Goal: Task Accomplishment & Management: Use online tool/utility

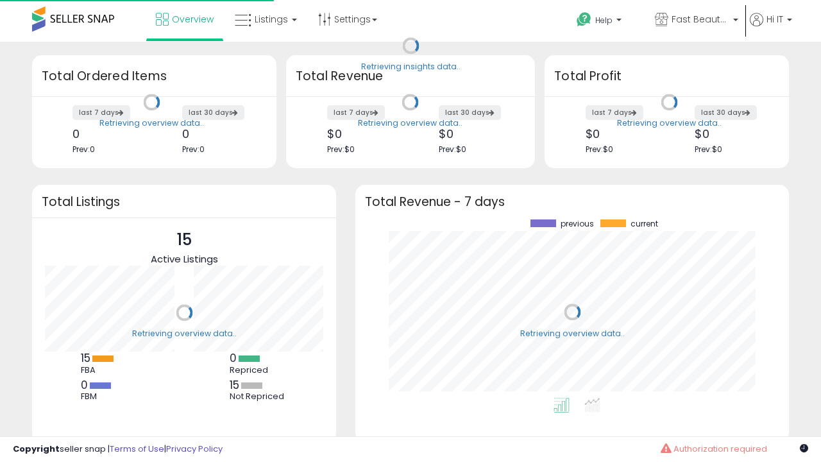
scroll to position [178, 408]
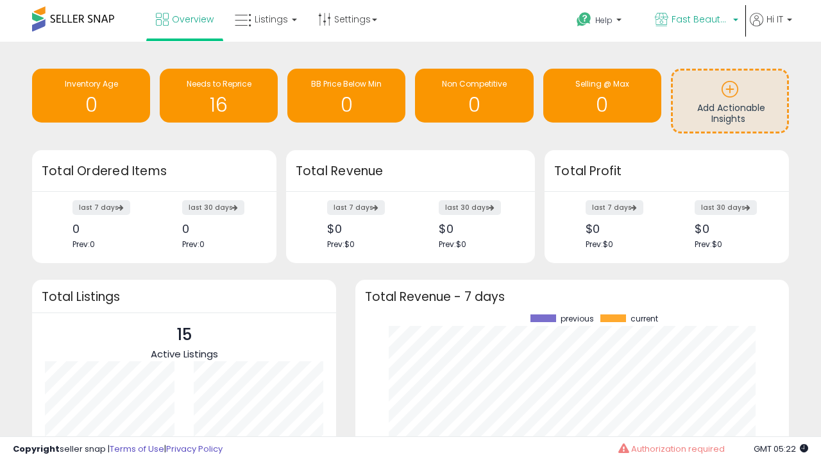
click at [695, 21] on span "Fast Beauty ([GEOGRAPHIC_DATA])" at bounding box center [701, 19] width 58 height 13
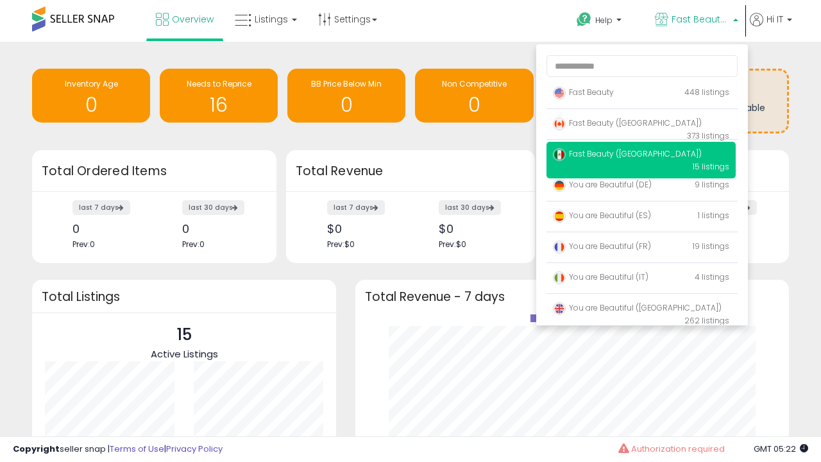
click at [641, 310] on span "You are Beautiful ([GEOGRAPHIC_DATA])" at bounding box center [637, 307] width 169 height 11
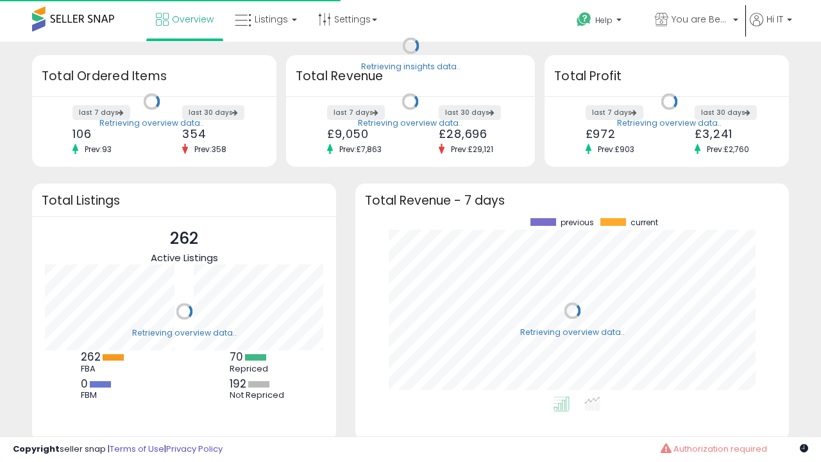
scroll to position [178, 408]
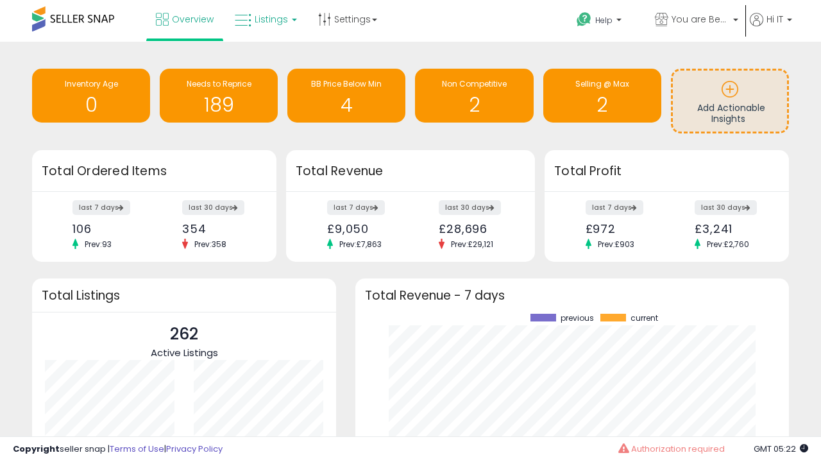
click at [264, 19] on span "Listings" at bounding box center [271, 19] width 33 height 13
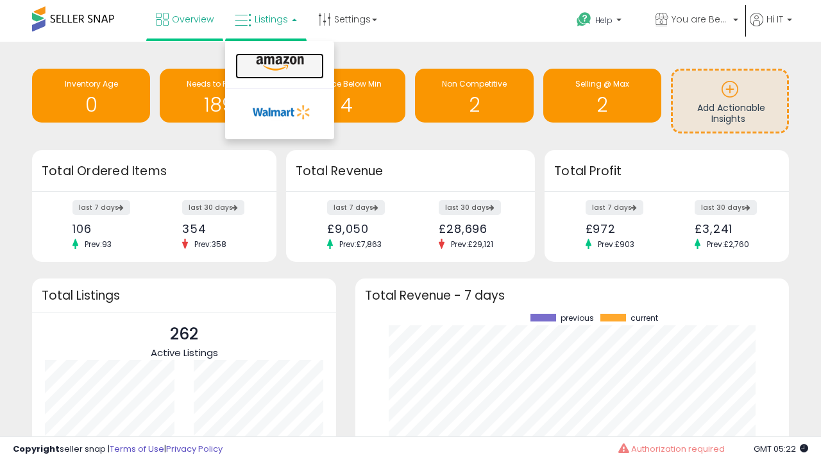
click at [278, 64] on icon at bounding box center [280, 63] width 56 height 17
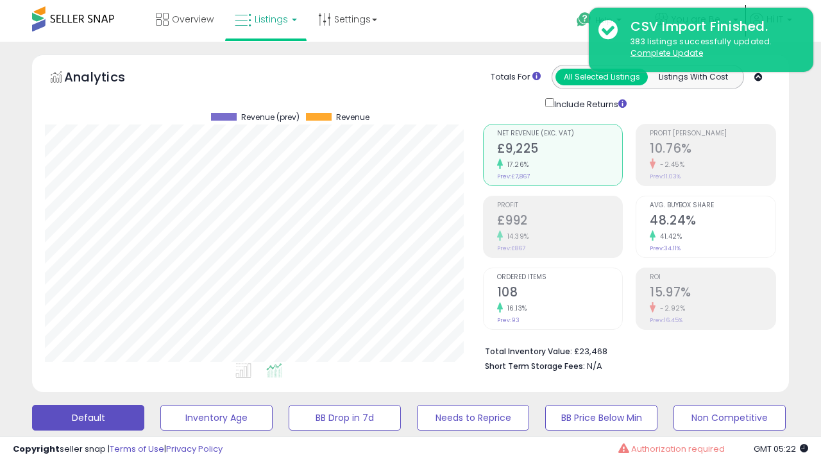
scroll to position [263, 438]
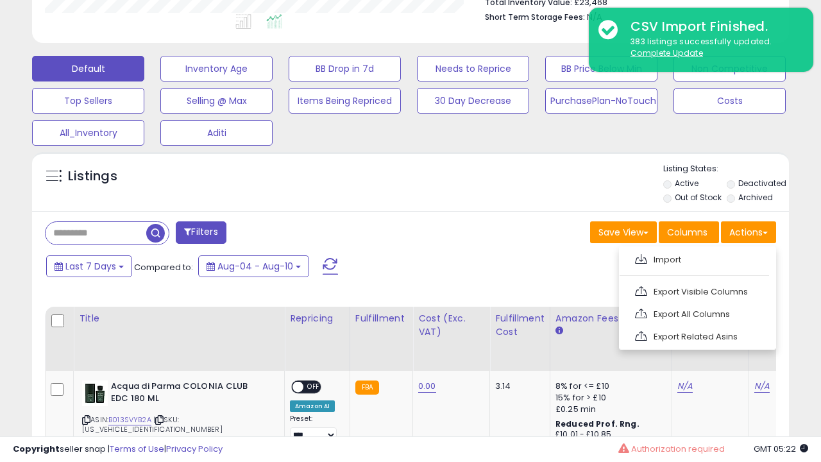
click at [641, 257] on span at bounding box center [641, 259] width 12 height 10
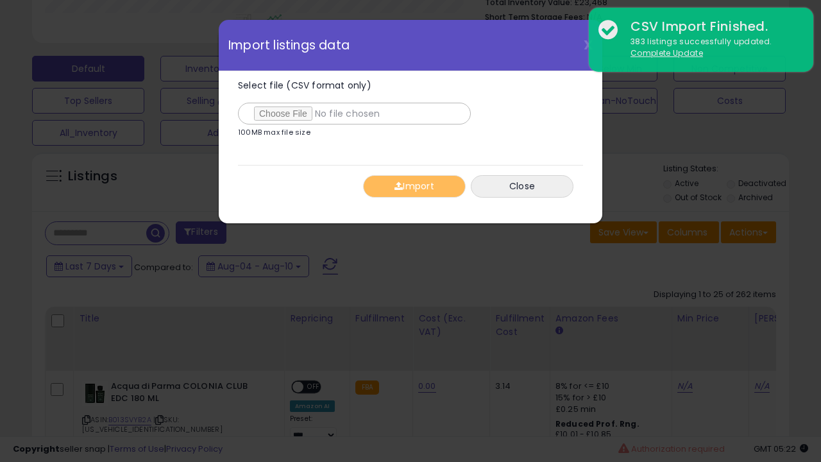
type input "**********"
click at [414, 186] on button "Import" at bounding box center [414, 186] width 103 height 22
